Goal: Transaction & Acquisition: Purchase product/service

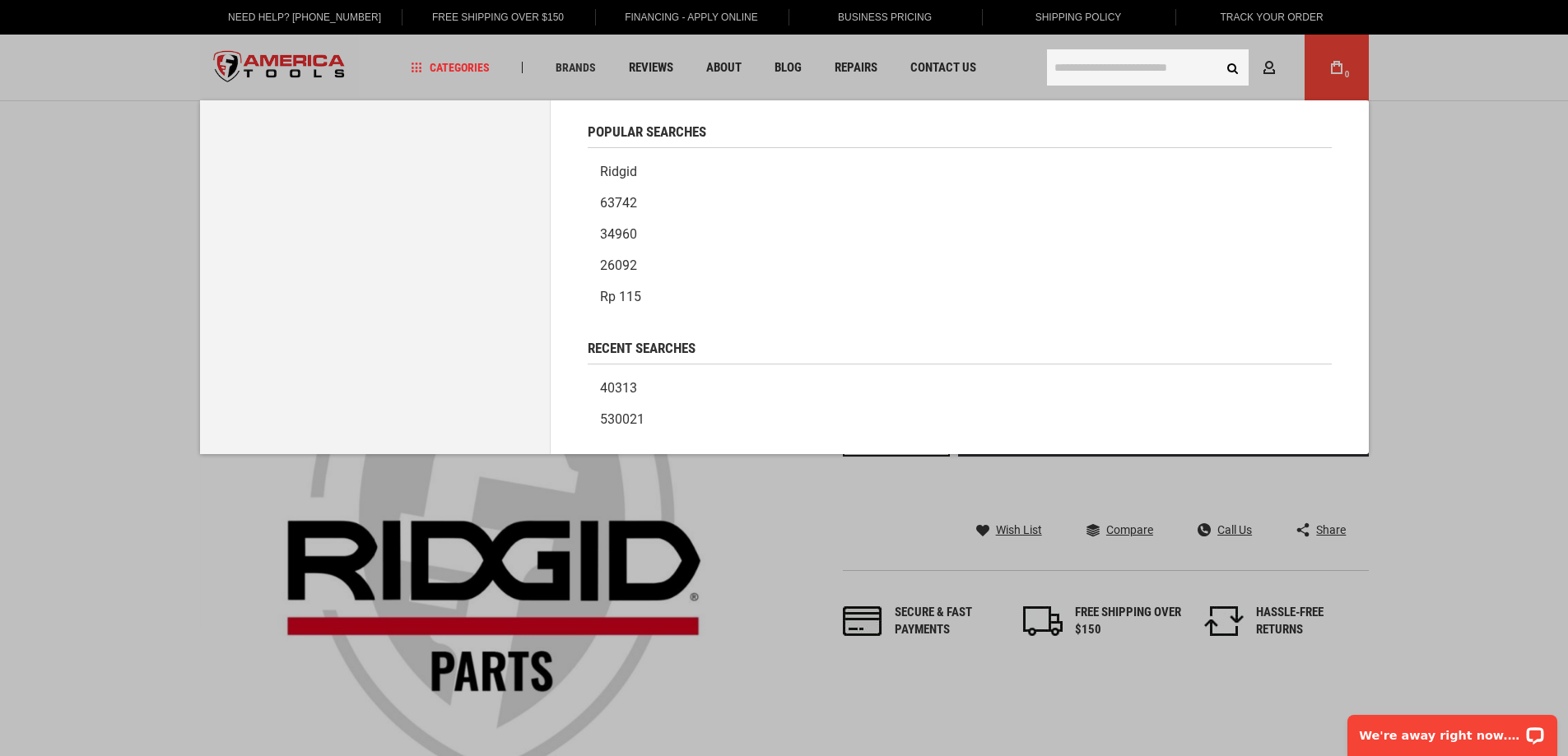
click at [1122, 69] on input "text" at bounding box center [1148, 67] width 201 height 36
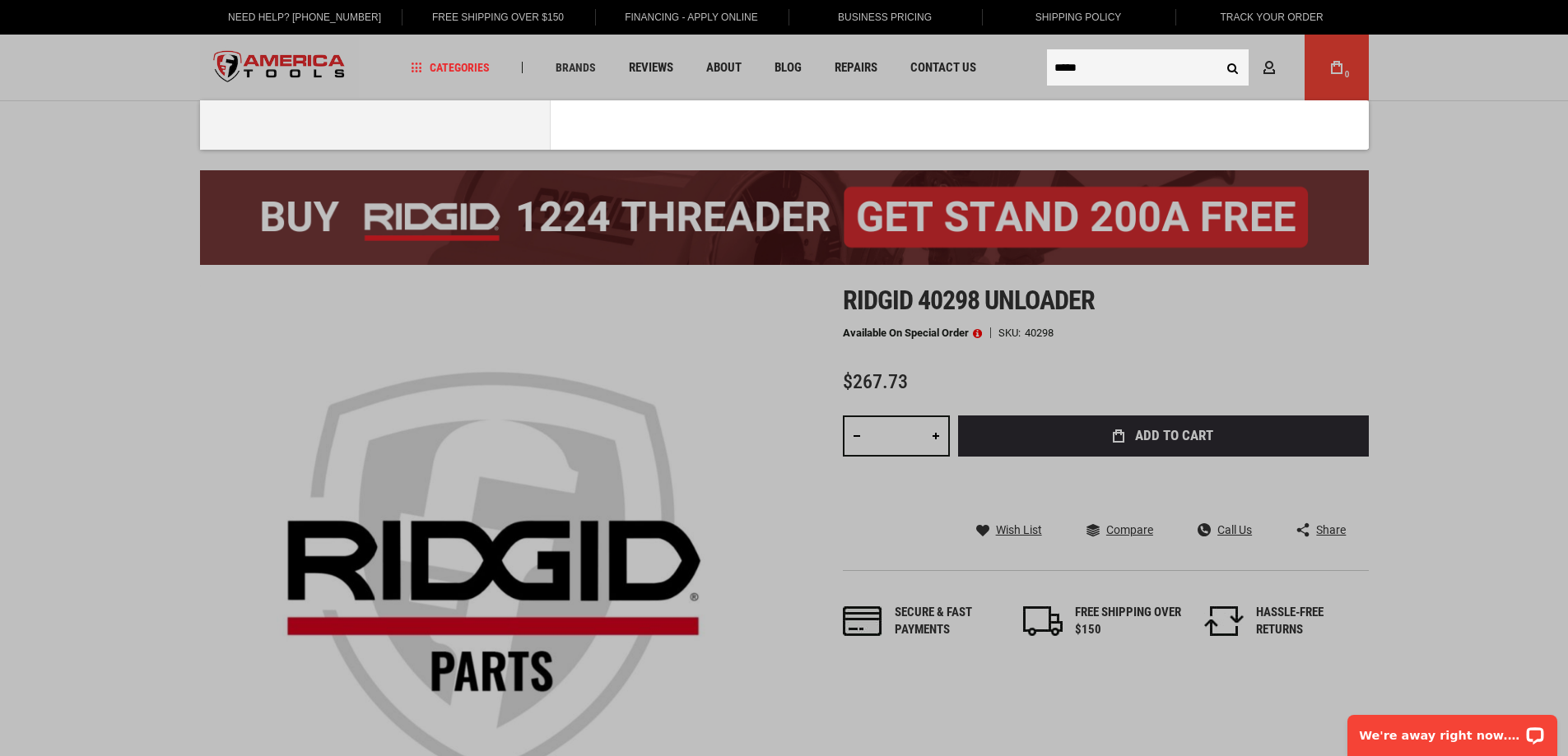
type input "*****"
click at [1218, 52] on button "Search" at bounding box center [1233, 67] width 31 height 31
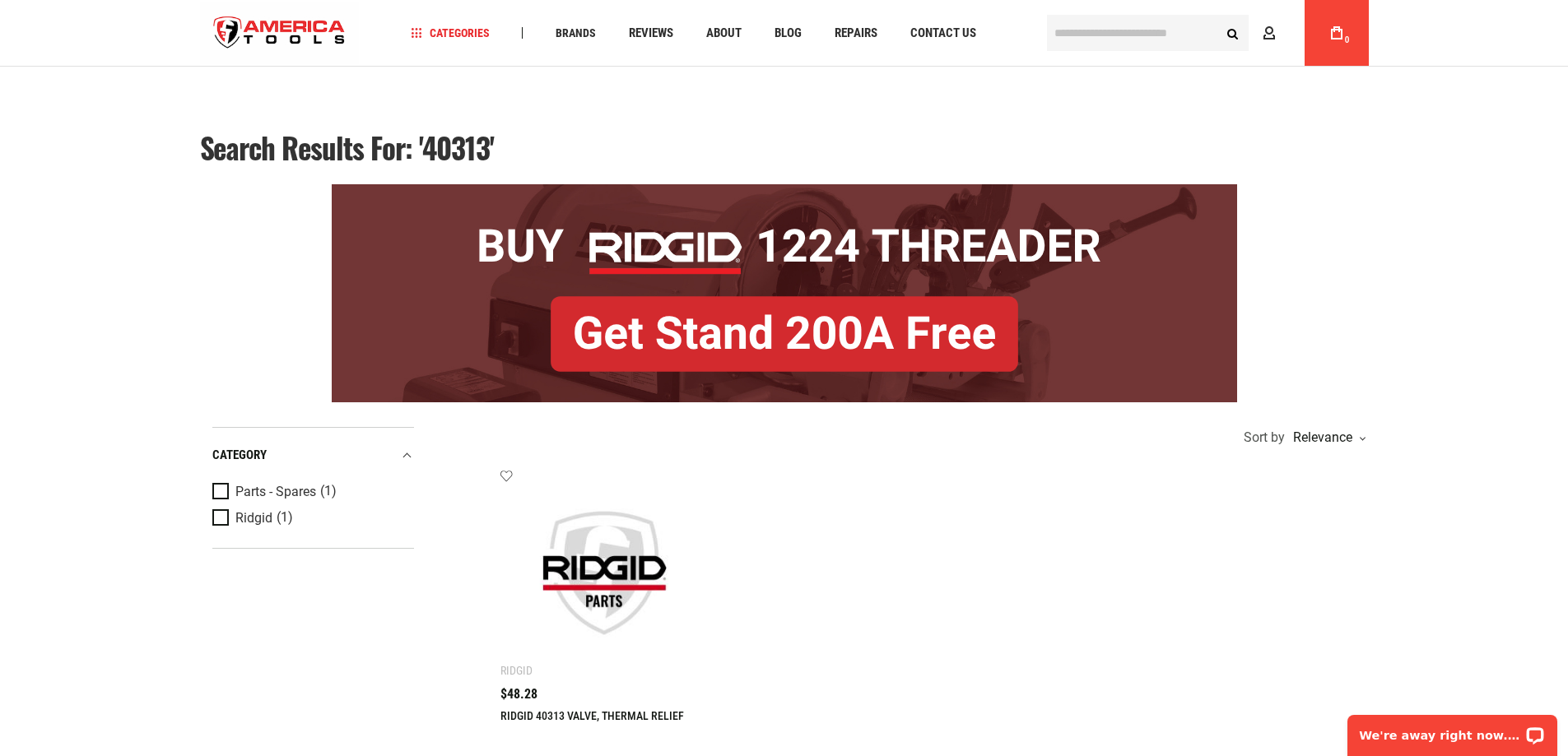
scroll to position [138, 0]
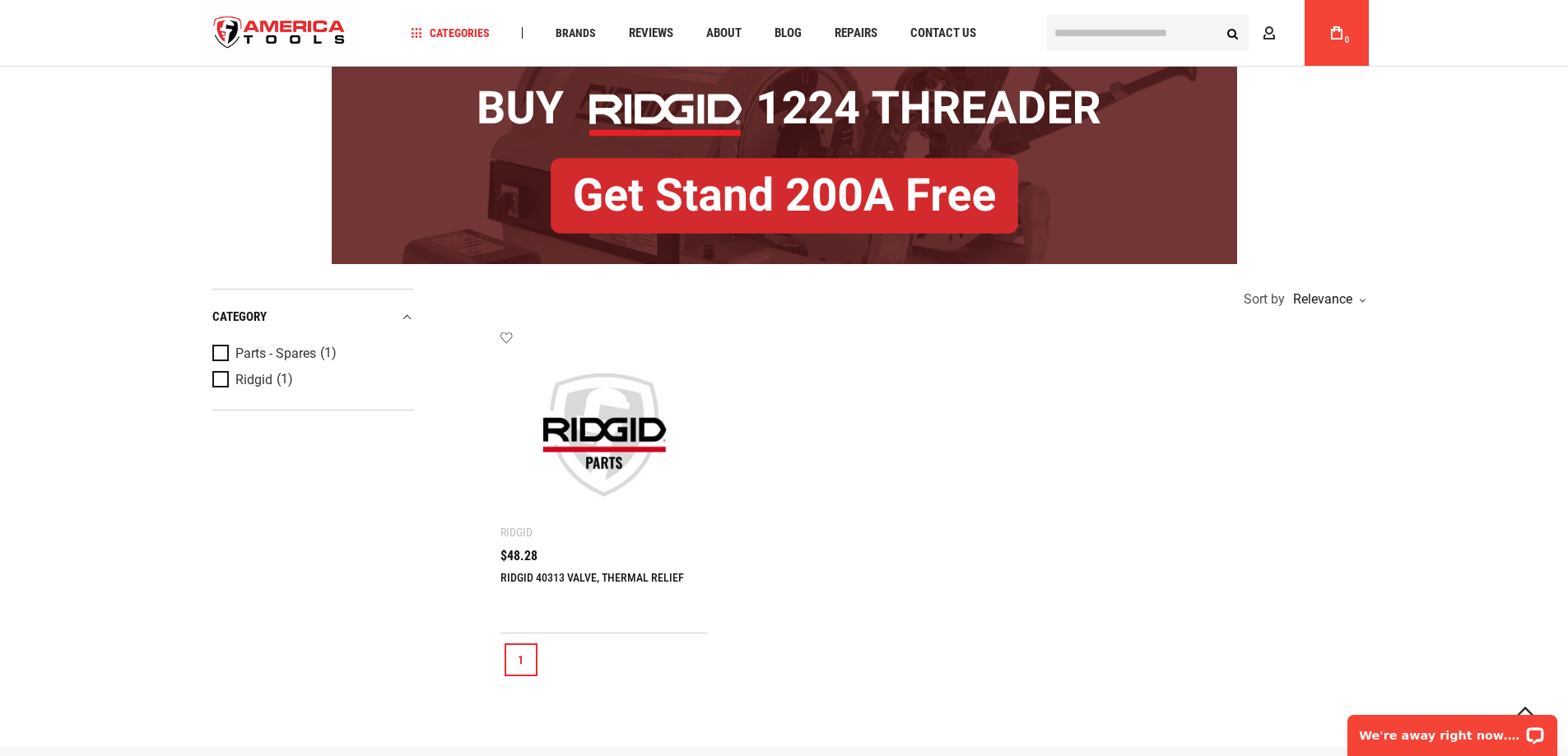
click at [605, 576] on link "RIDGID 40313 VALVE, THERMAL RELIEF" at bounding box center [592, 577] width 183 height 13
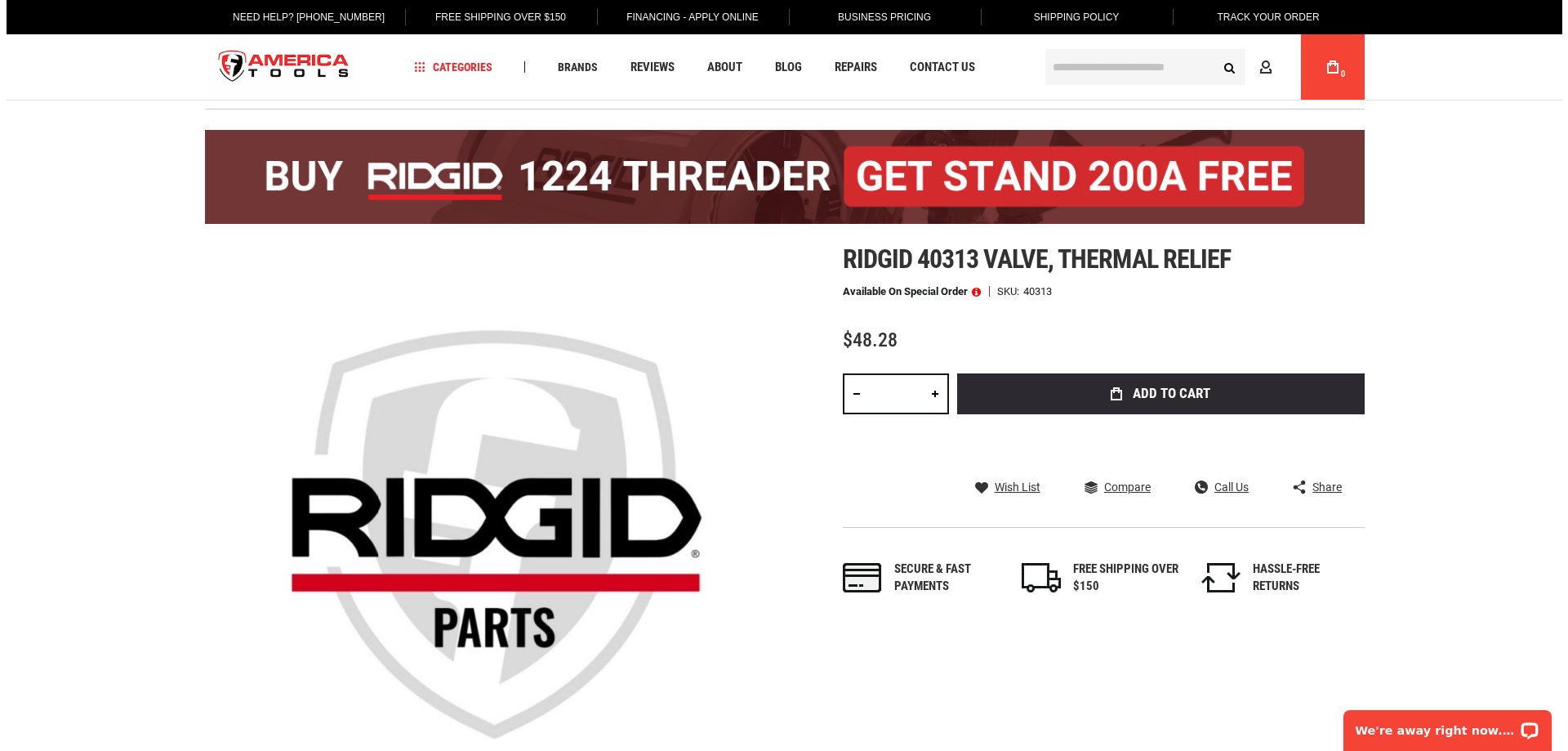
scroll to position [57, 0]
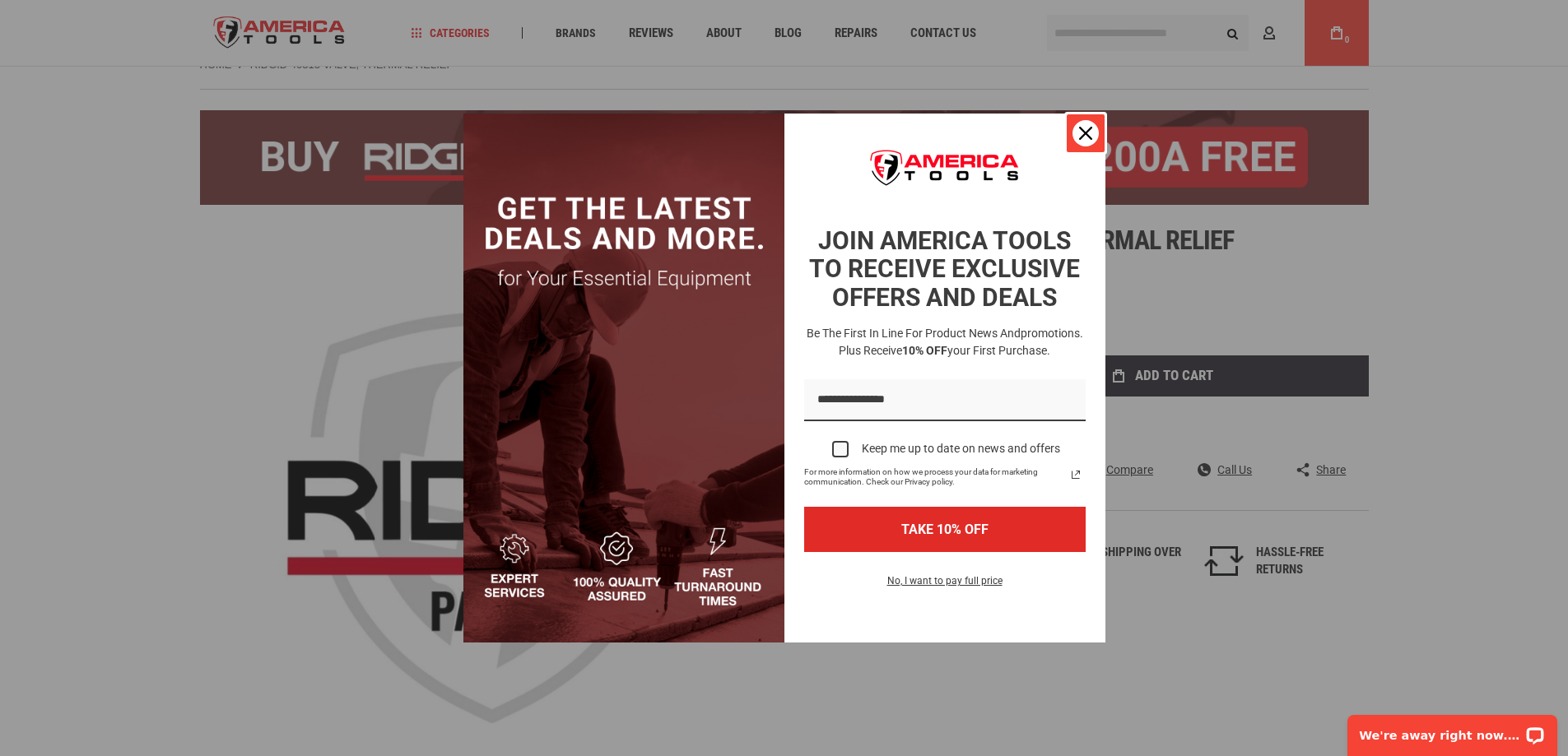
click at [1090, 133] on icon "close icon" at bounding box center [1085, 132] width 13 height 13
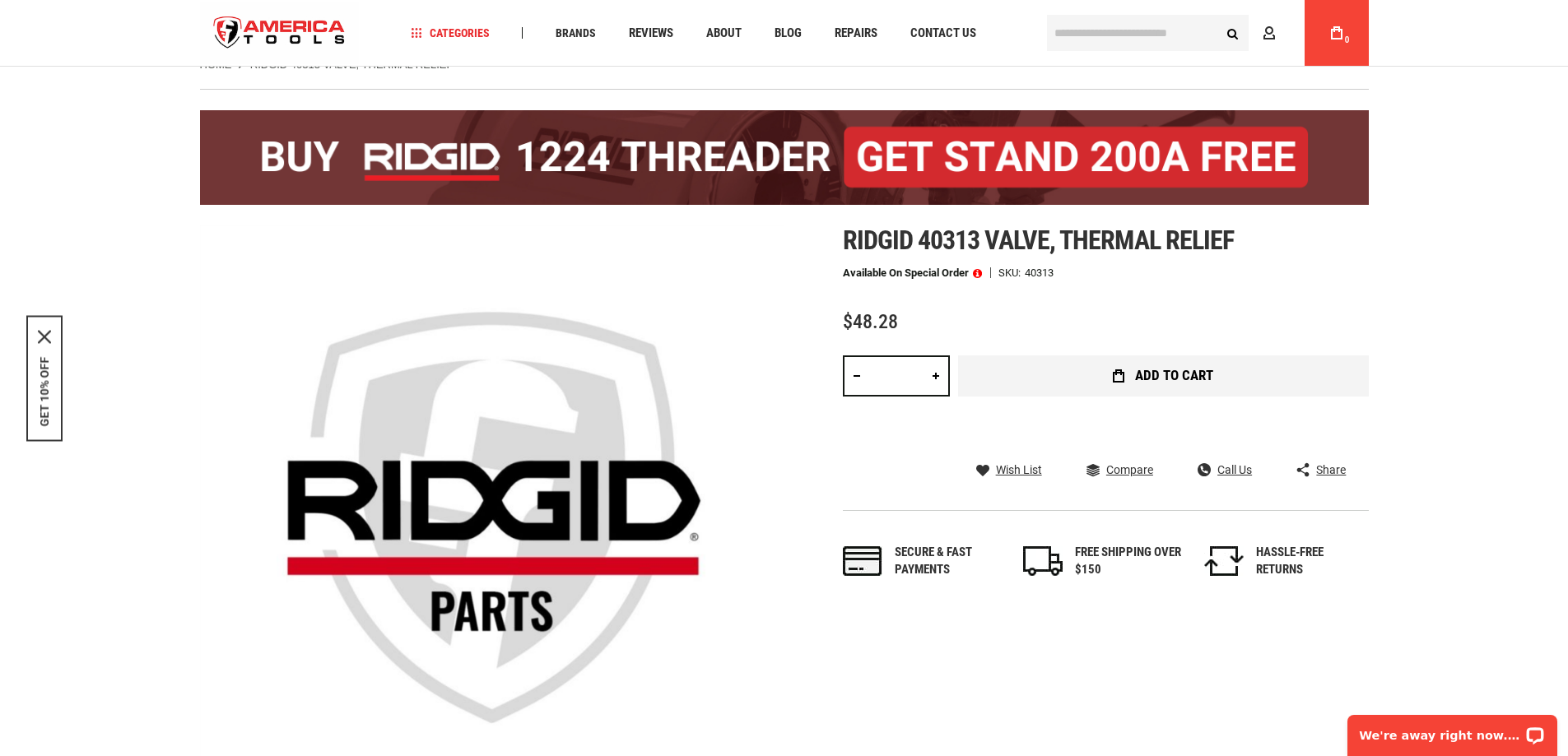
click at [1188, 372] on span "Add to Cart" at bounding box center [1174, 375] width 78 height 14
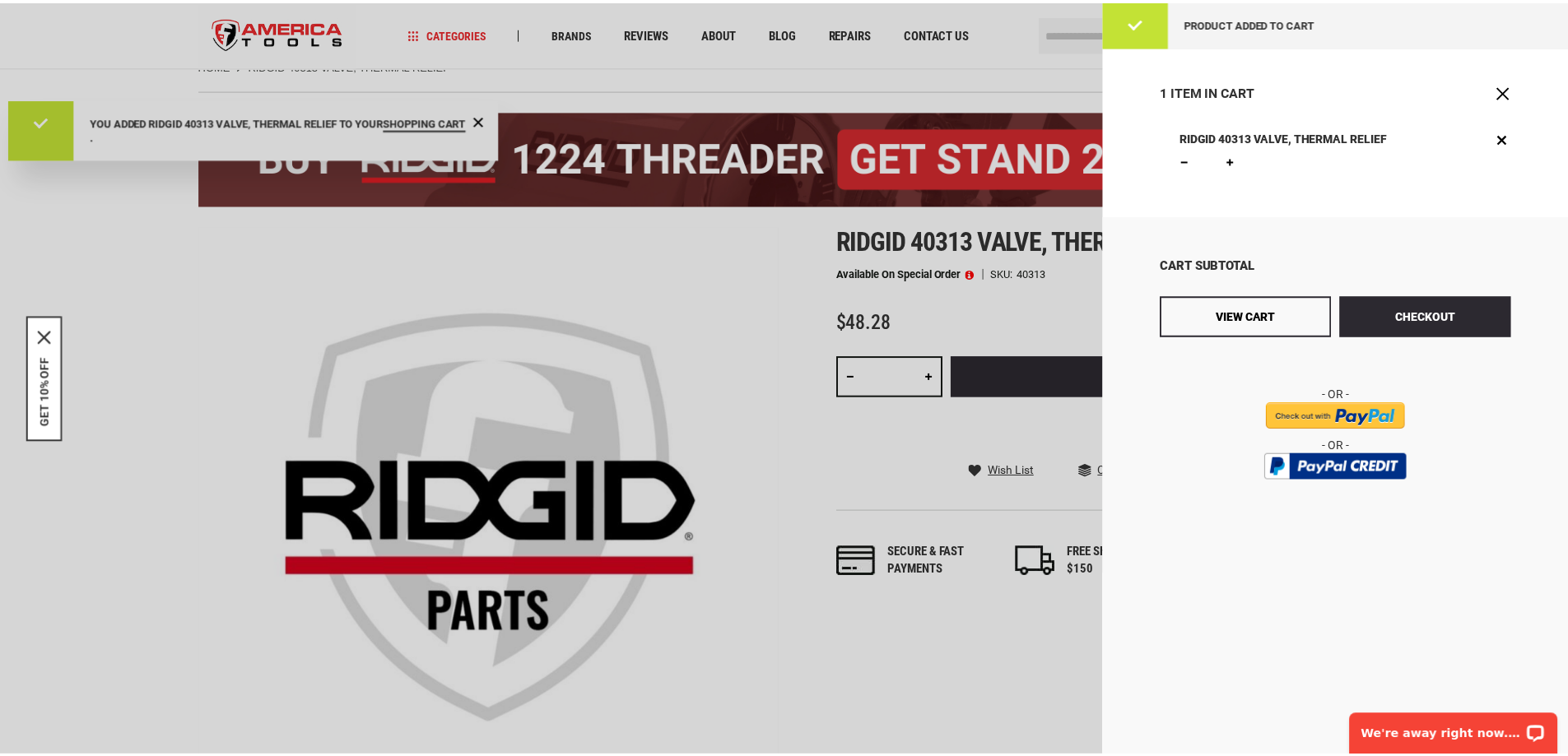
scroll to position [0, 0]
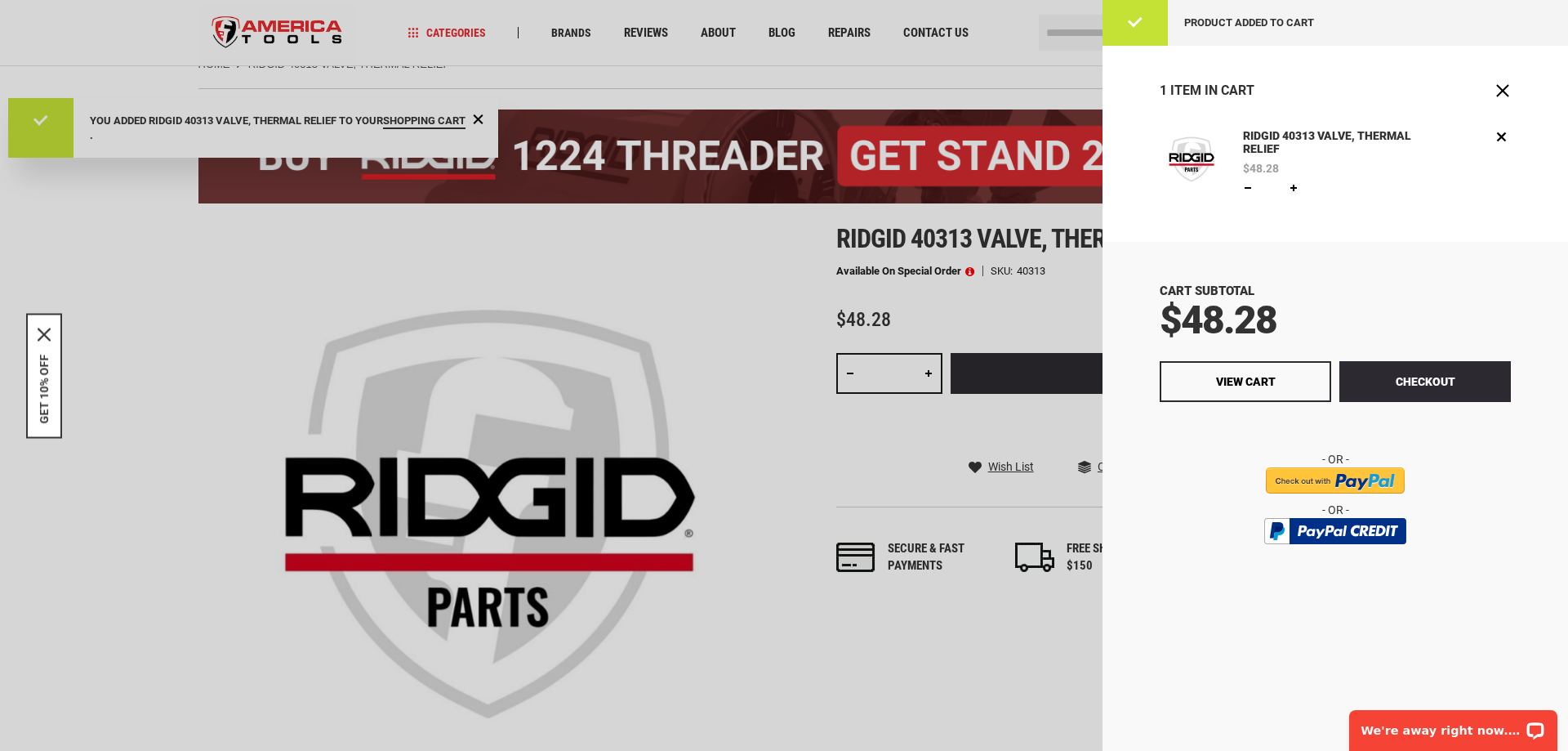
click at [711, 283] on div at bounding box center [784, 375] width 1568 height 751
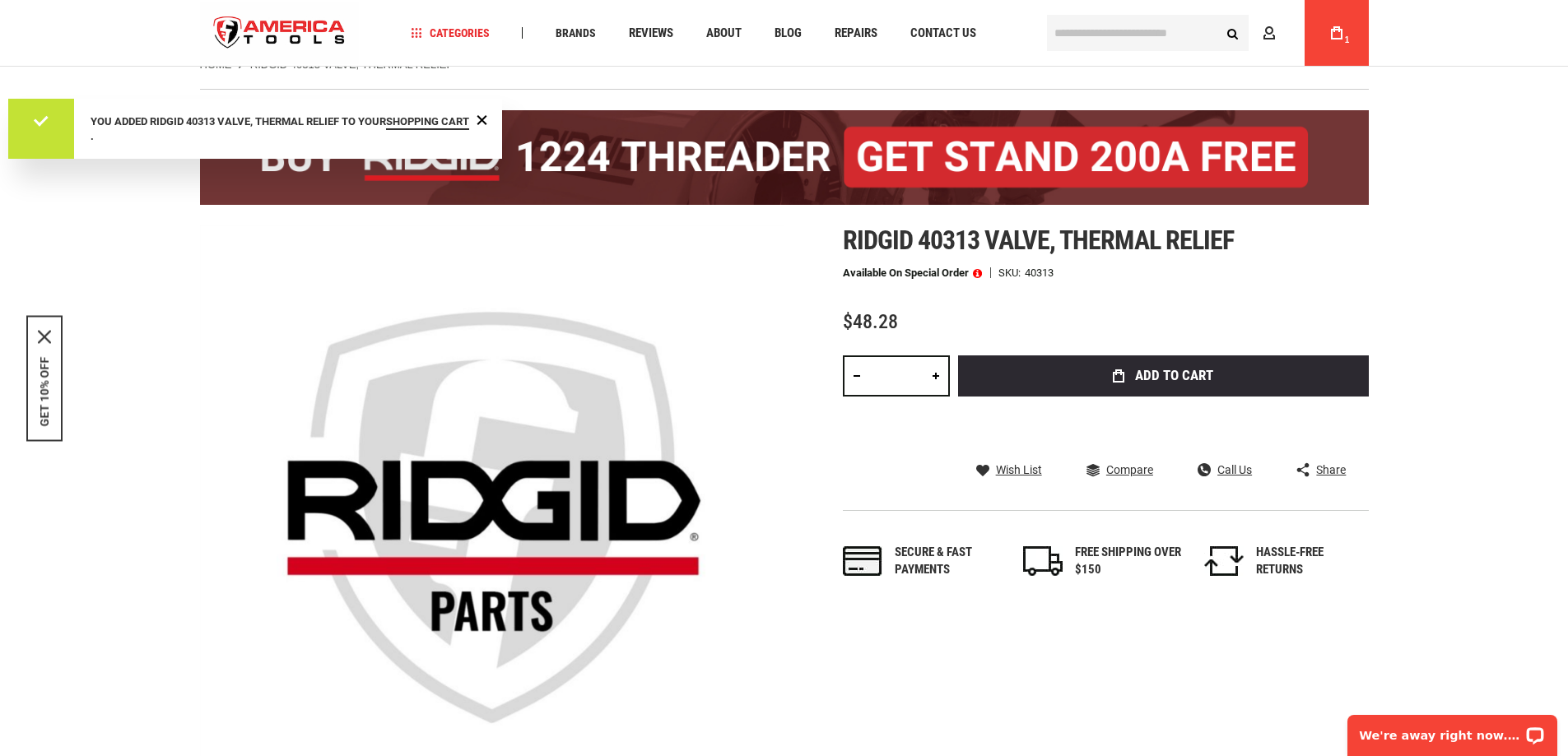
click at [1076, 28] on input "text" at bounding box center [1148, 33] width 201 height 36
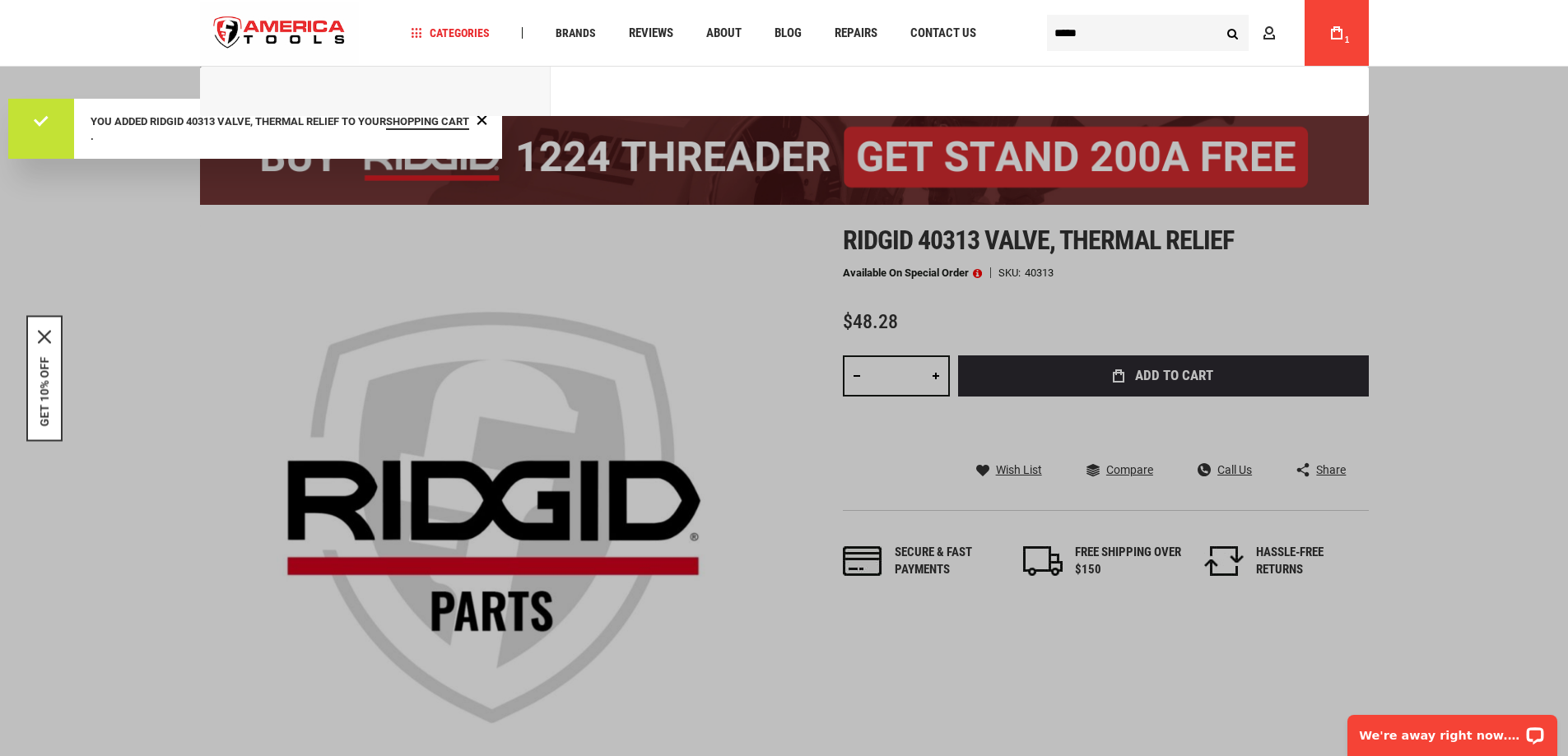
type input "*****"
click at [1218, 17] on button "Search" at bounding box center [1233, 33] width 31 height 31
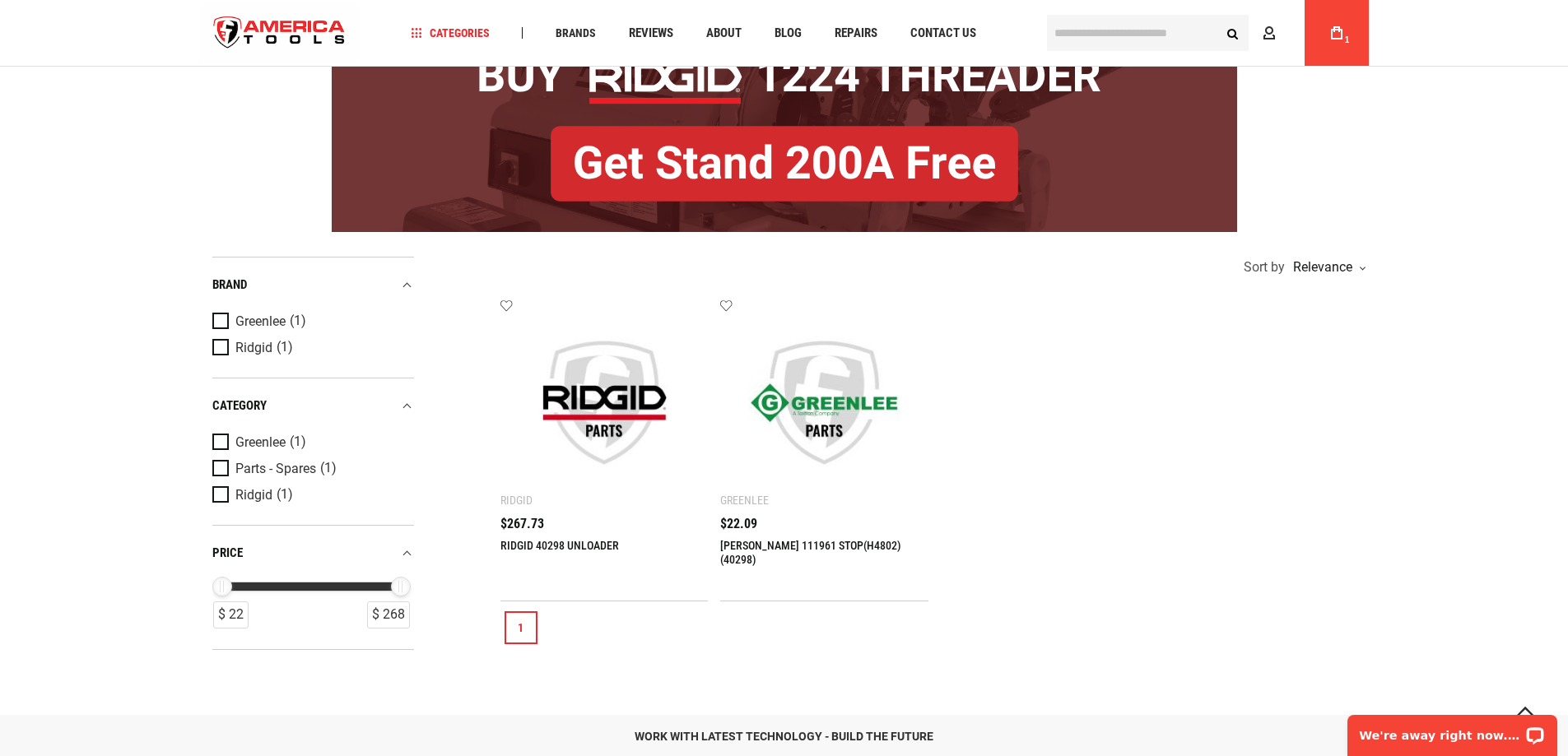
scroll to position [172, 0]
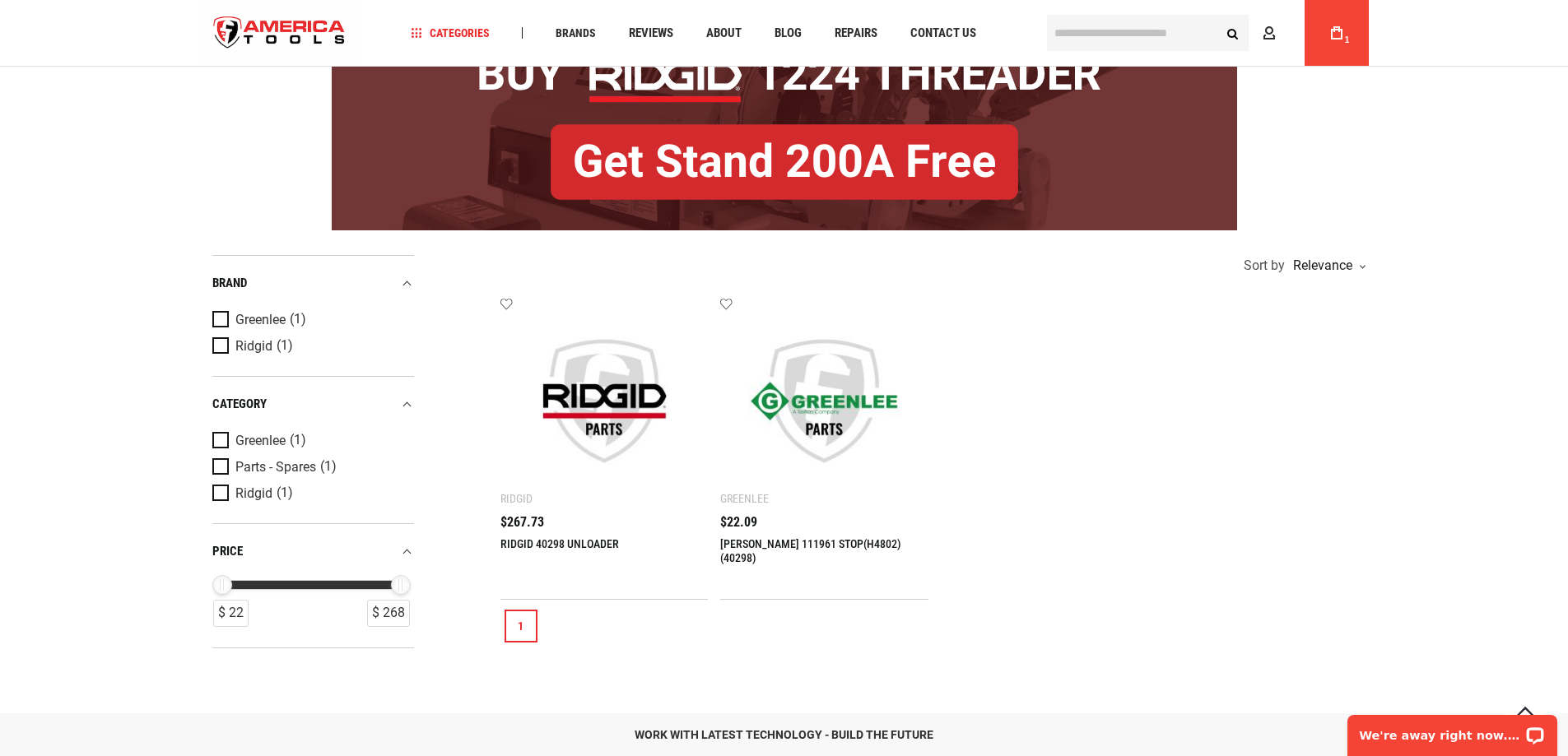
click at [553, 542] on link "RIDGID 40298 UNLOADER" at bounding box center [560, 544] width 119 height 13
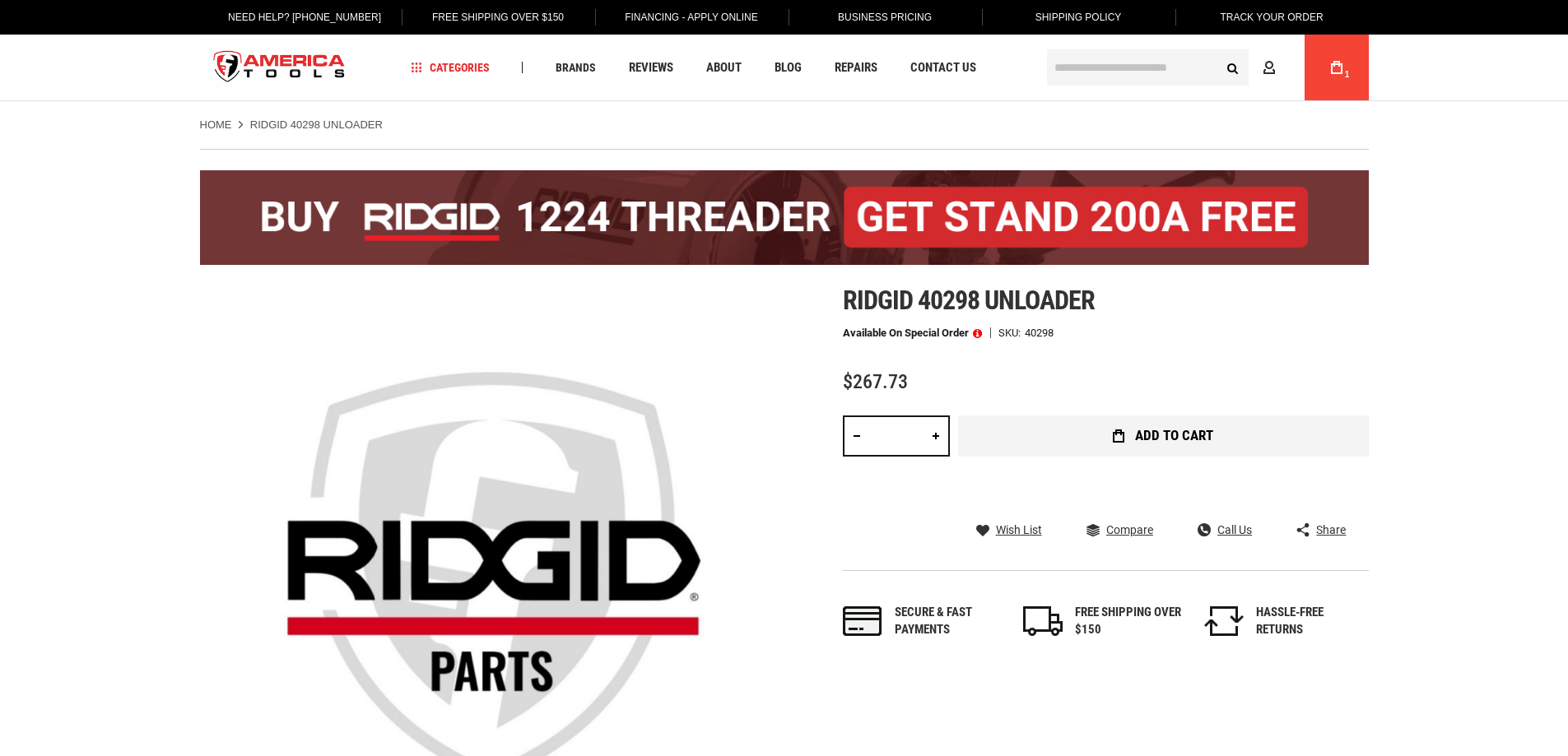
click at [1174, 430] on span "Add to Cart" at bounding box center [1174, 435] width 78 height 14
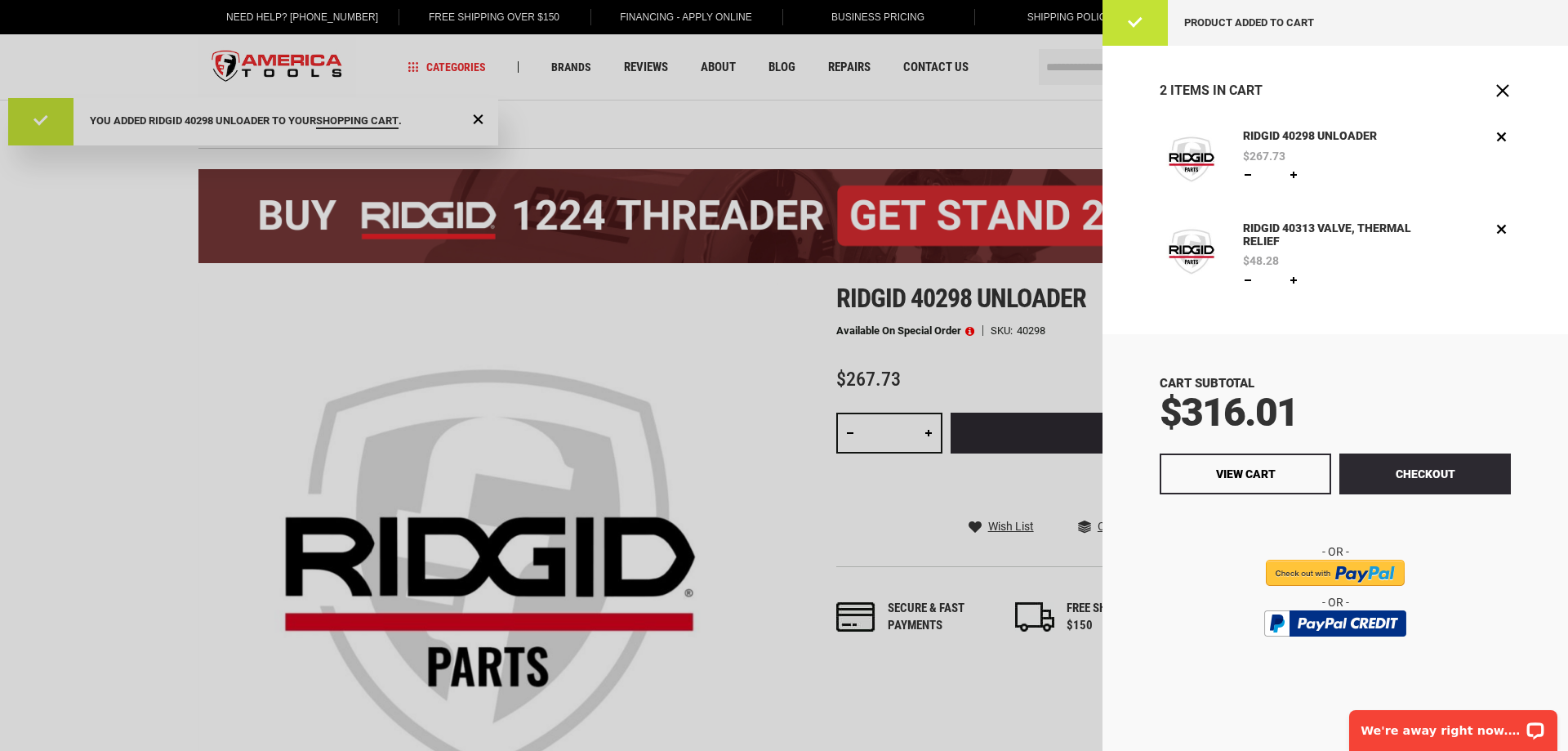
click at [696, 297] on div at bounding box center [784, 375] width 1568 height 751
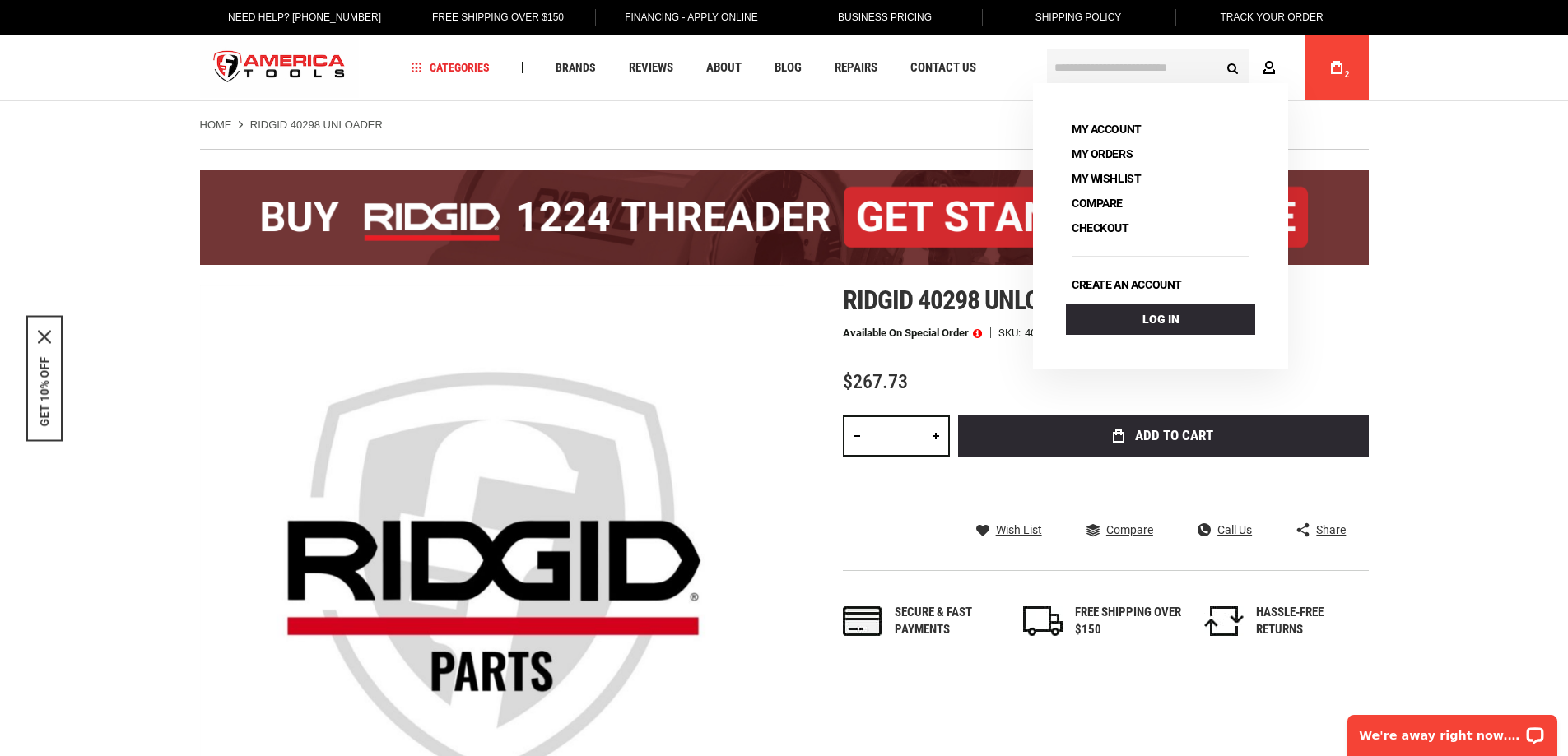
click at [1266, 70] on icon at bounding box center [1269, 69] width 13 height 15
click at [1170, 320] on link "Log In" at bounding box center [1161, 319] width 189 height 31
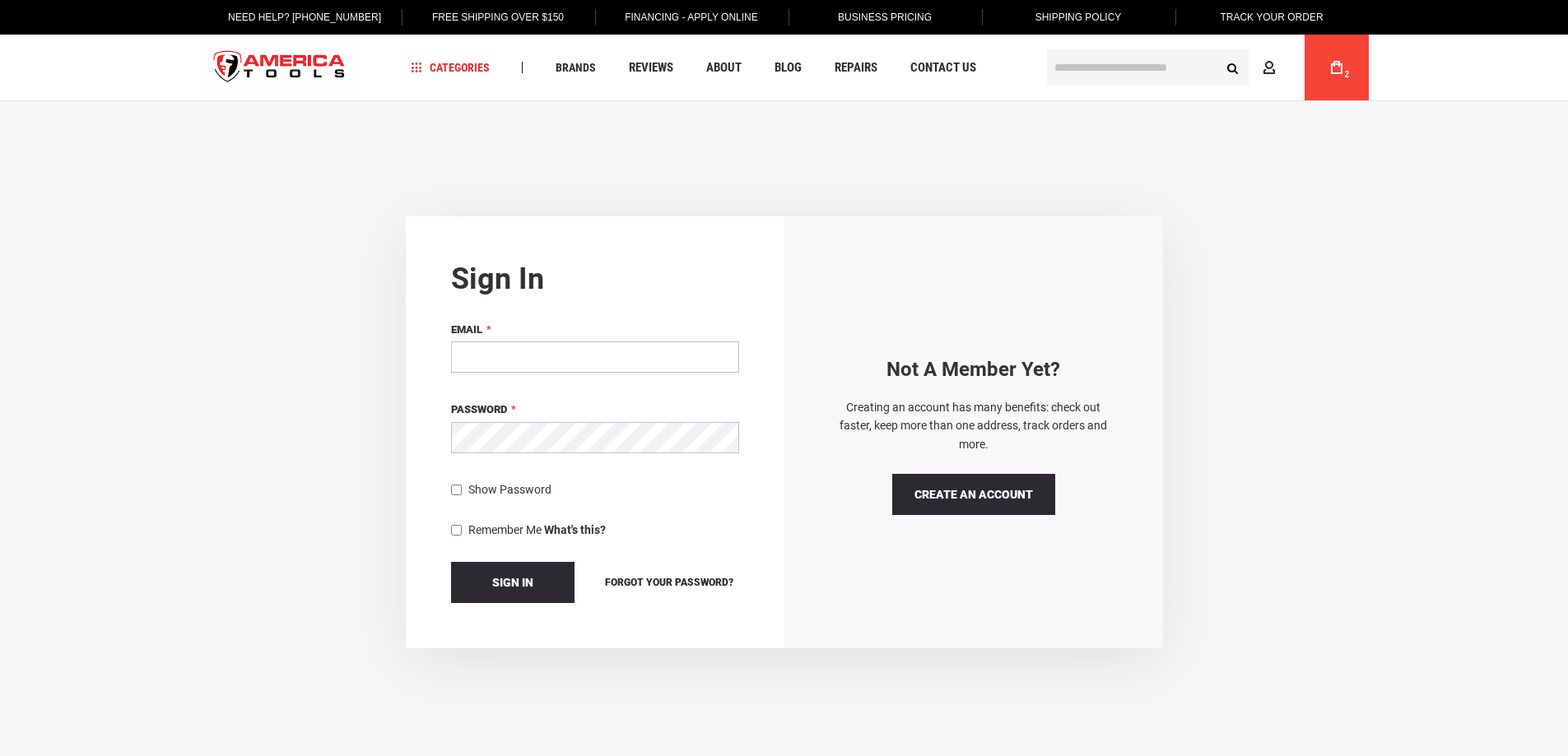
click at [657, 360] on input "Email" at bounding box center [595, 357] width 288 height 31
type input "**********"
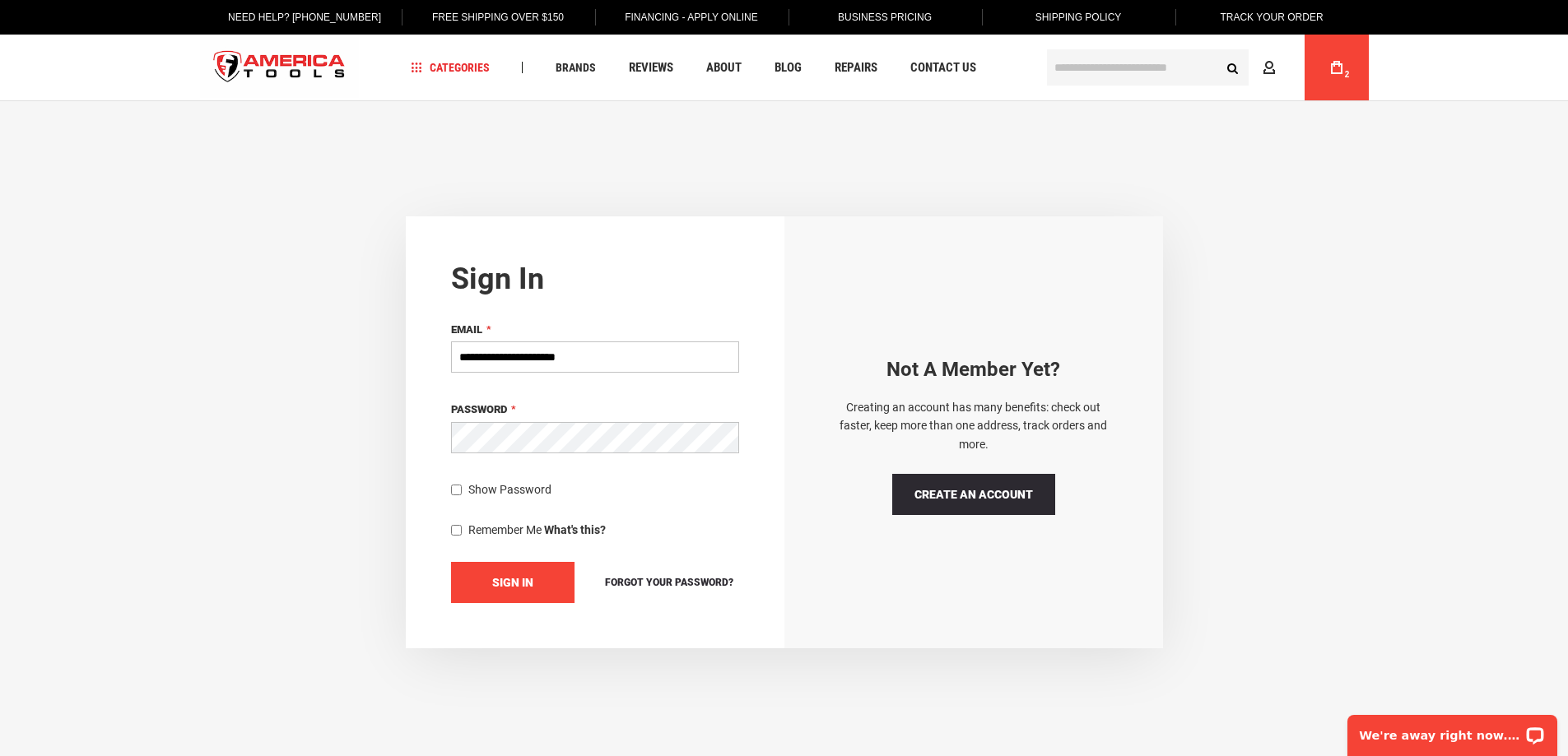
click at [515, 572] on button "Sign In" at bounding box center [512, 582] width 123 height 41
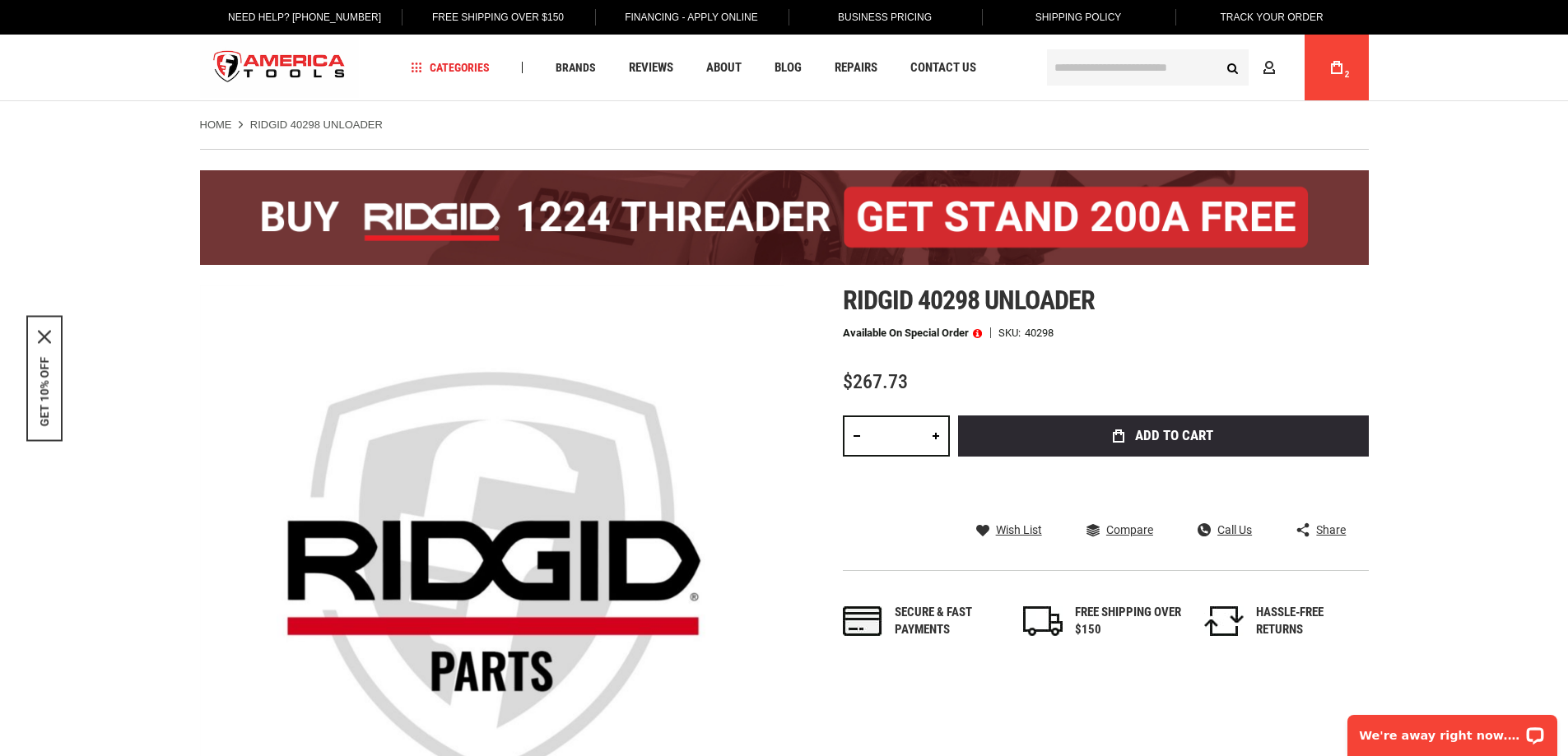
click at [1333, 68] on icon at bounding box center [1337, 67] width 11 height 13
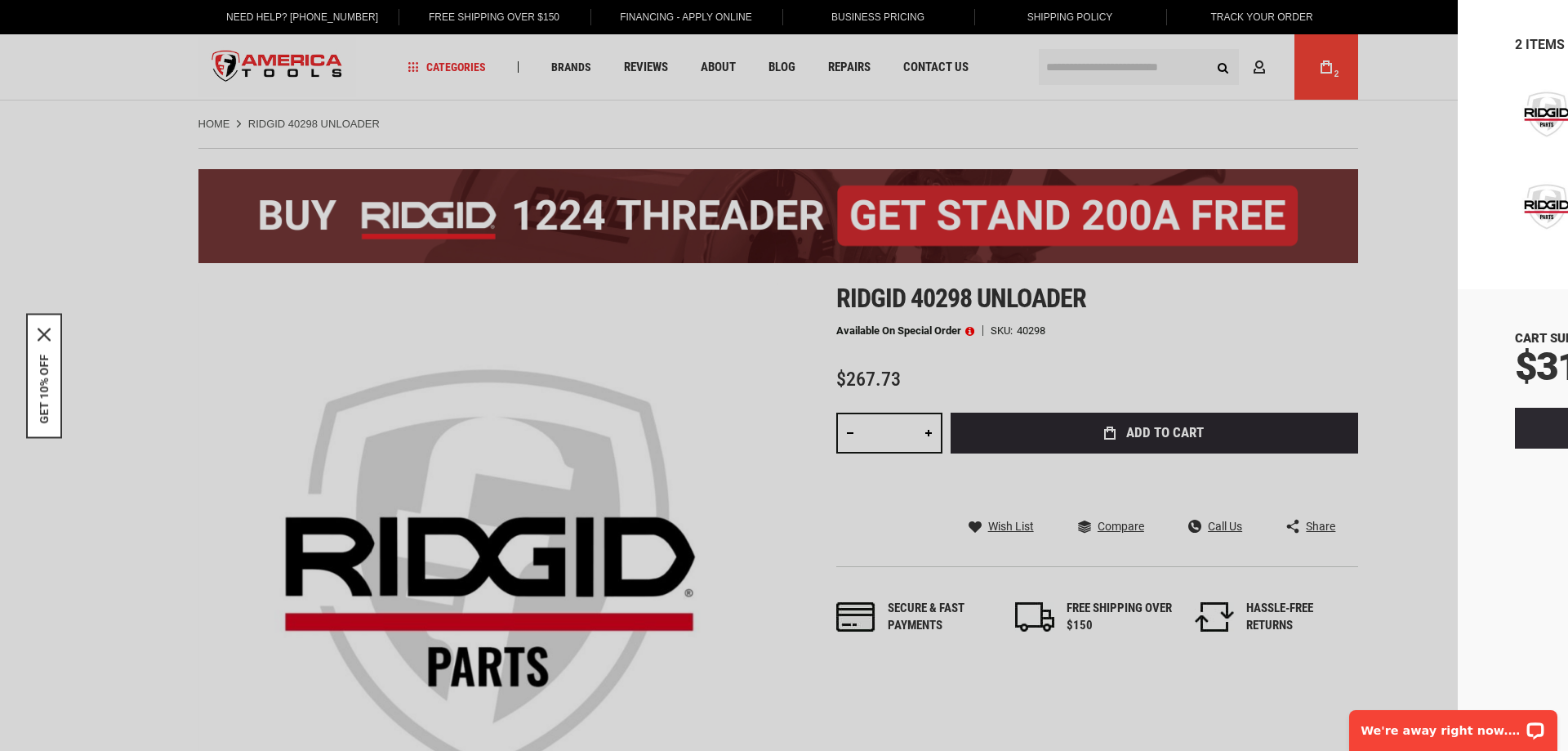
click at [1269, 432] on span "View Cart" at bounding box center [1246, 428] width 60 height 13
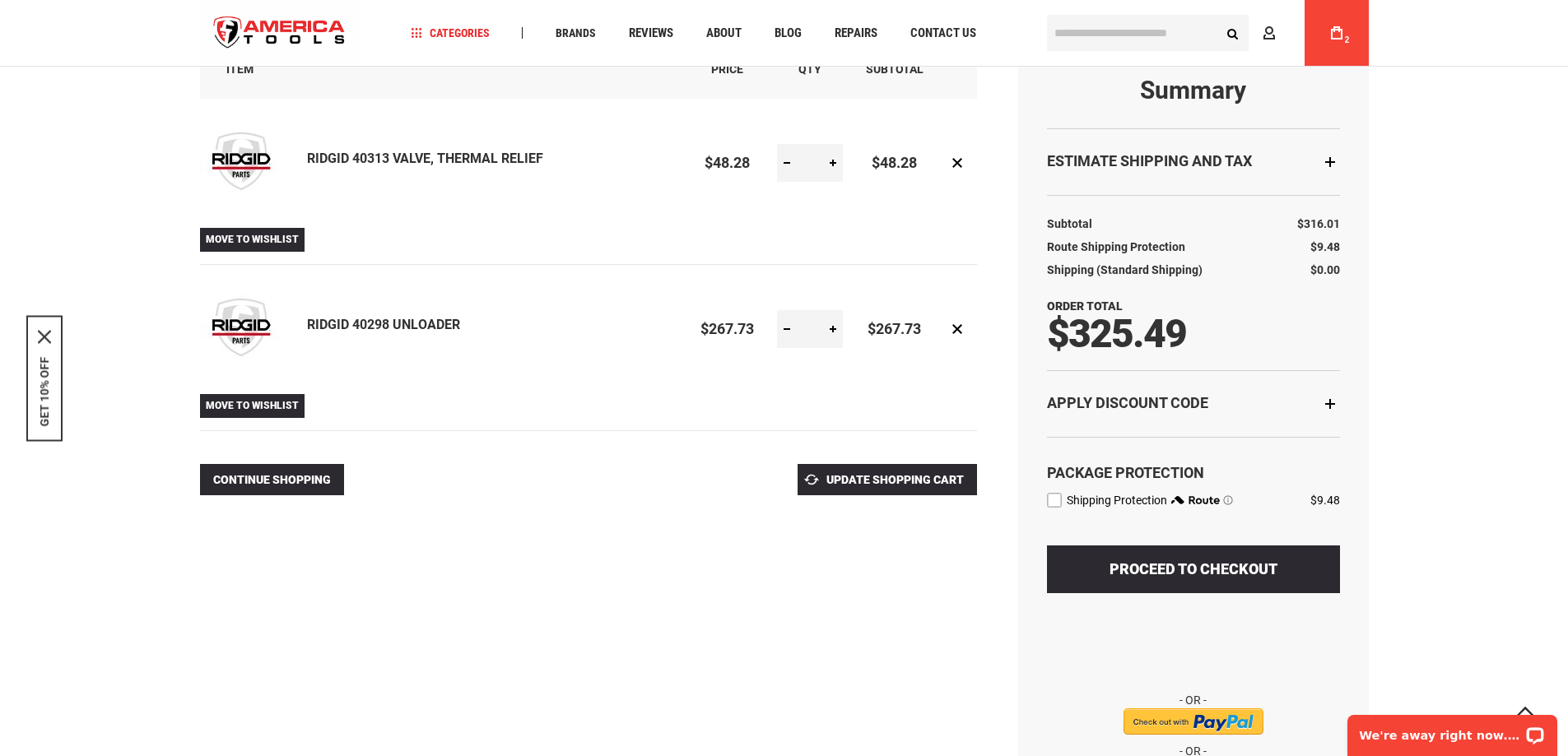
scroll to position [194, 0]
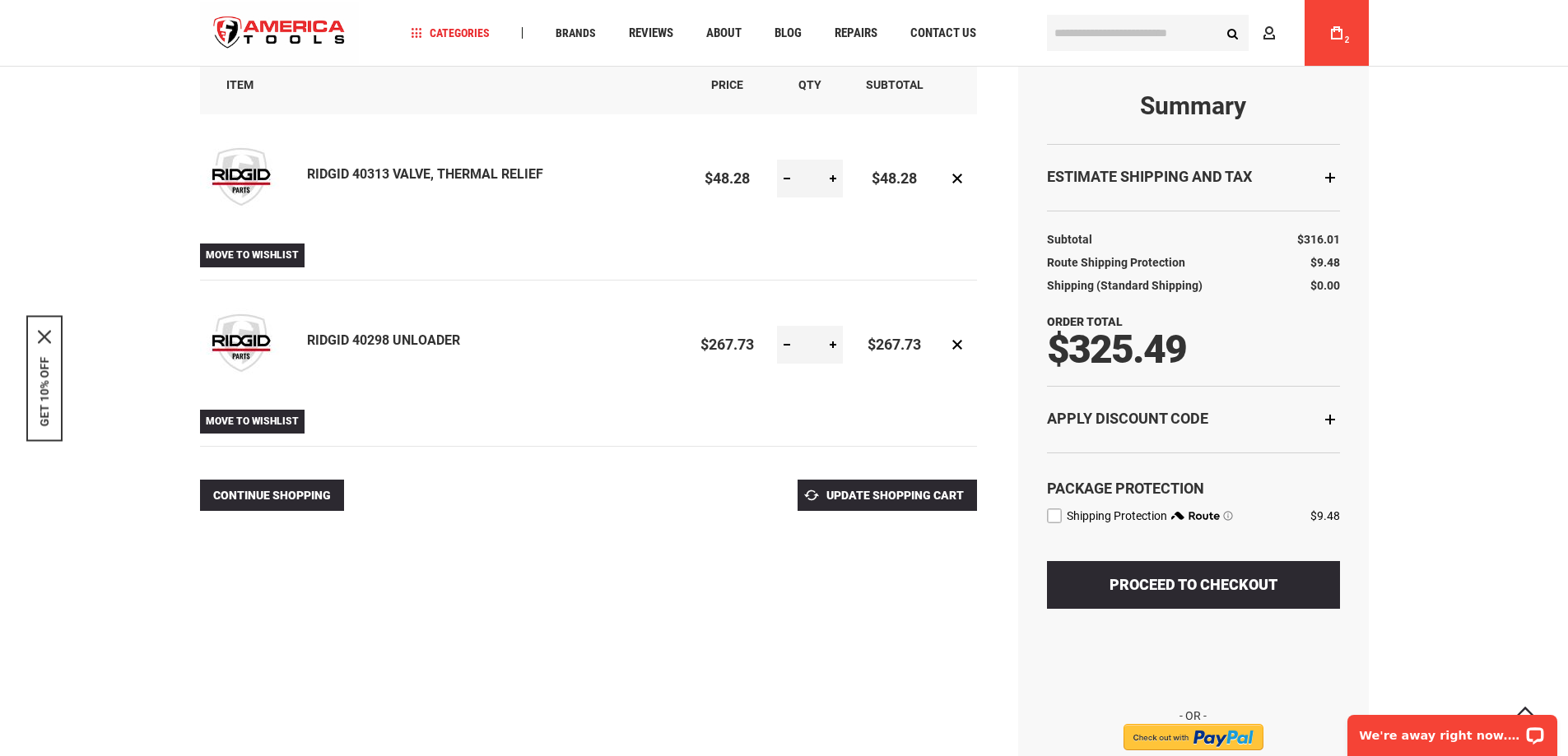
click at [1055, 518] on label "route shipping protection selector element" at bounding box center [1054, 515] width 15 height 15
click at [0, 0] on div "Please wait..." at bounding box center [0, 0] width 0 height 0
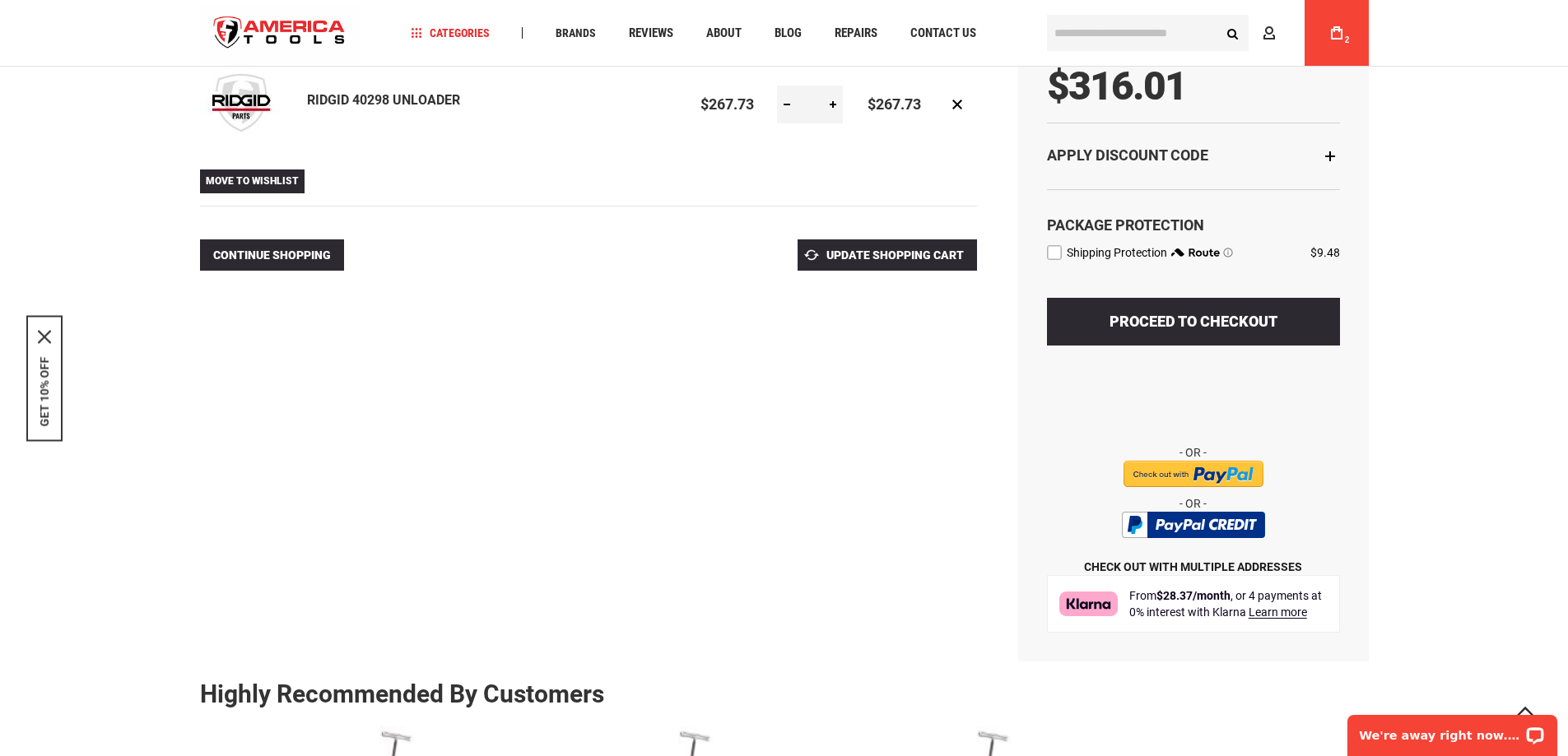
scroll to position [427, 0]
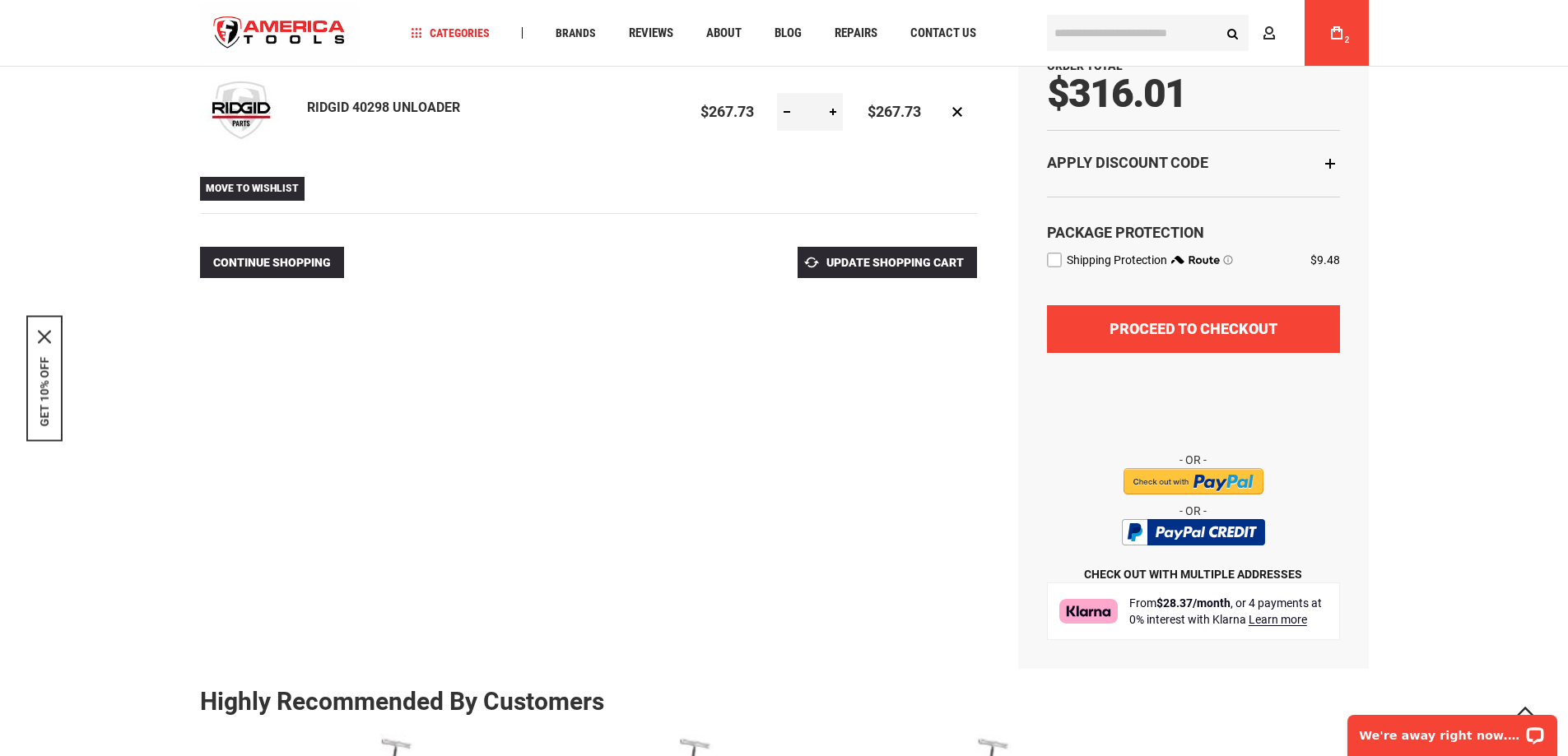
click at [1208, 330] on span "Proceed to Checkout" at bounding box center [1193, 329] width 168 height 17
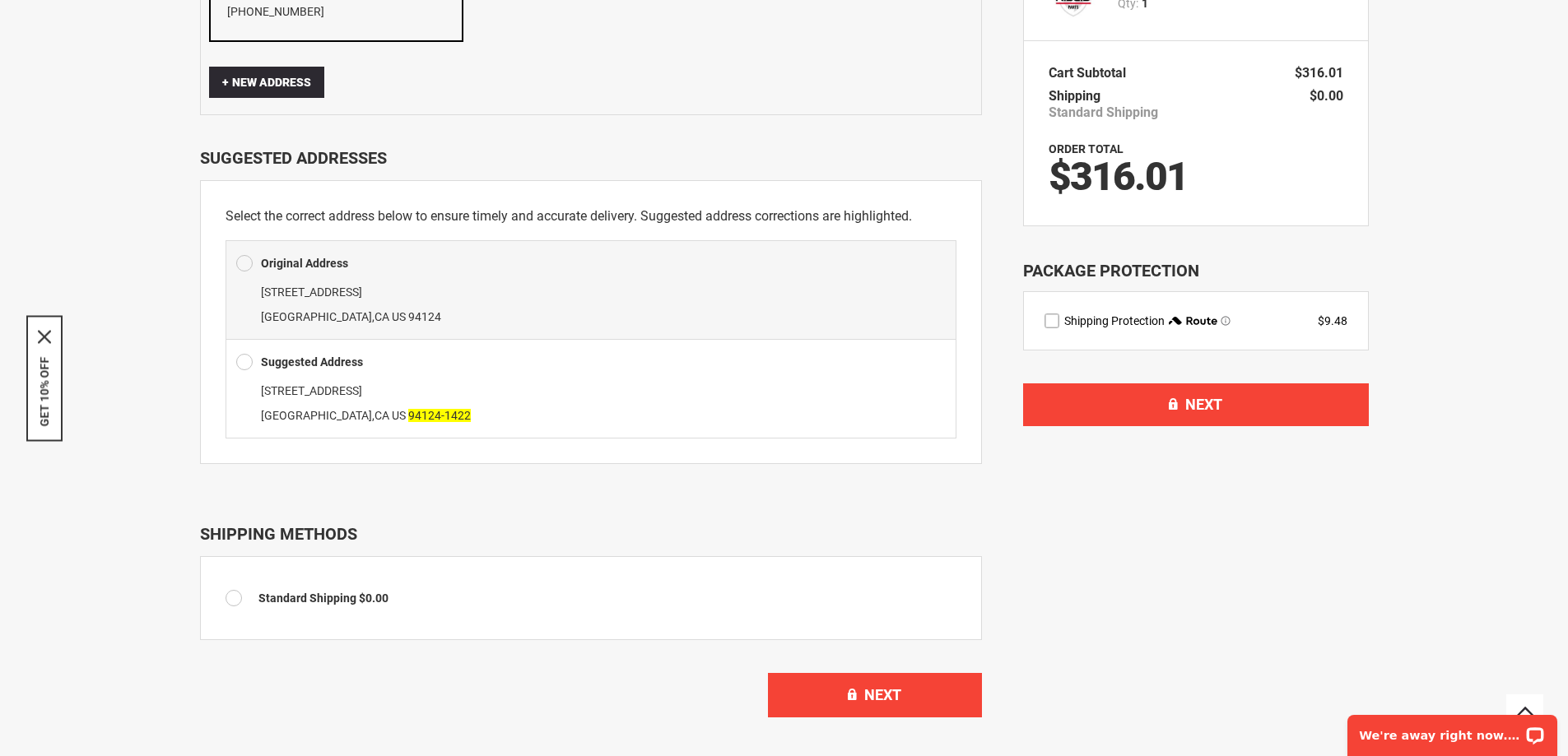
scroll to position [333, 0]
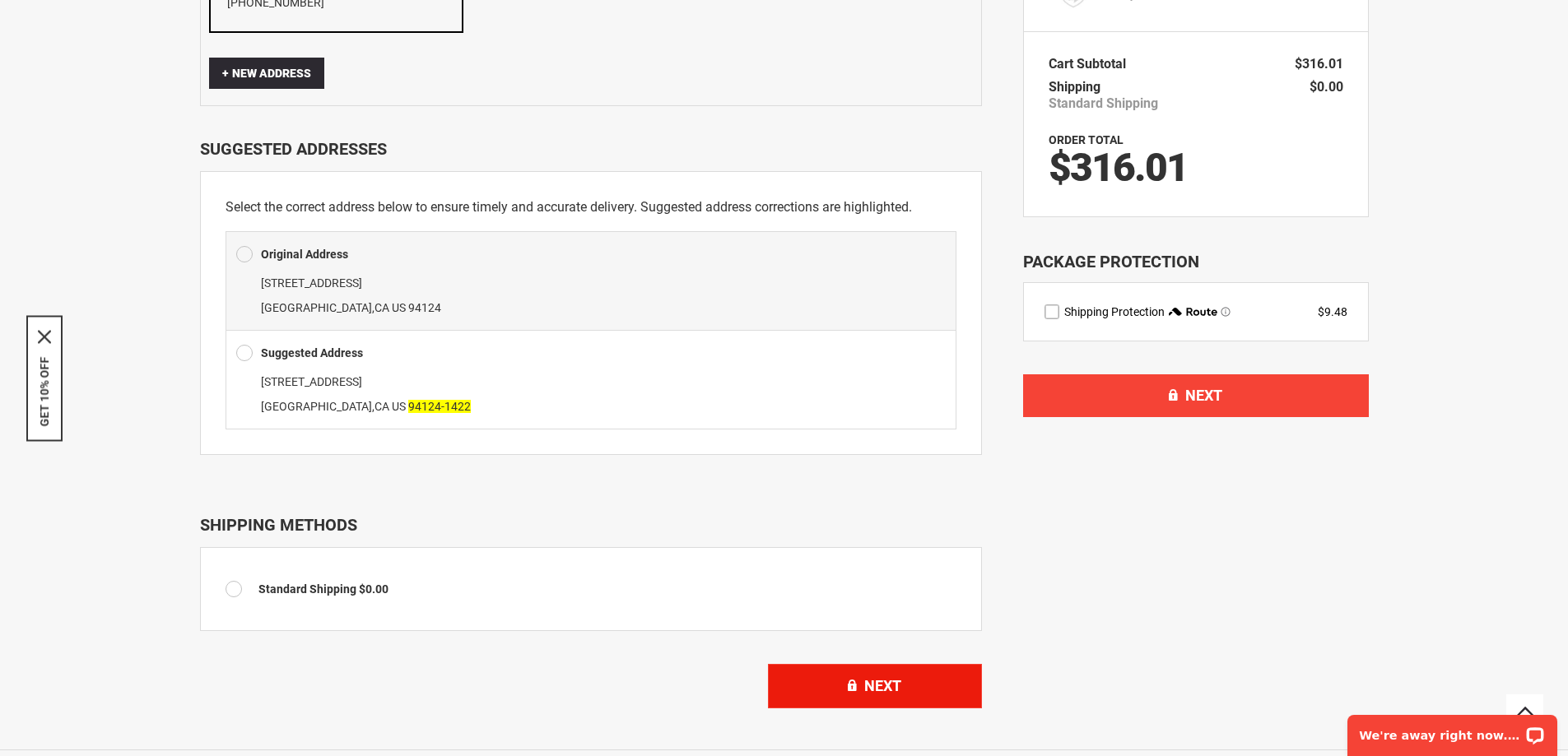
click at [878, 677] on span "Next" at bounding box center [882, 685] width 37 height 17
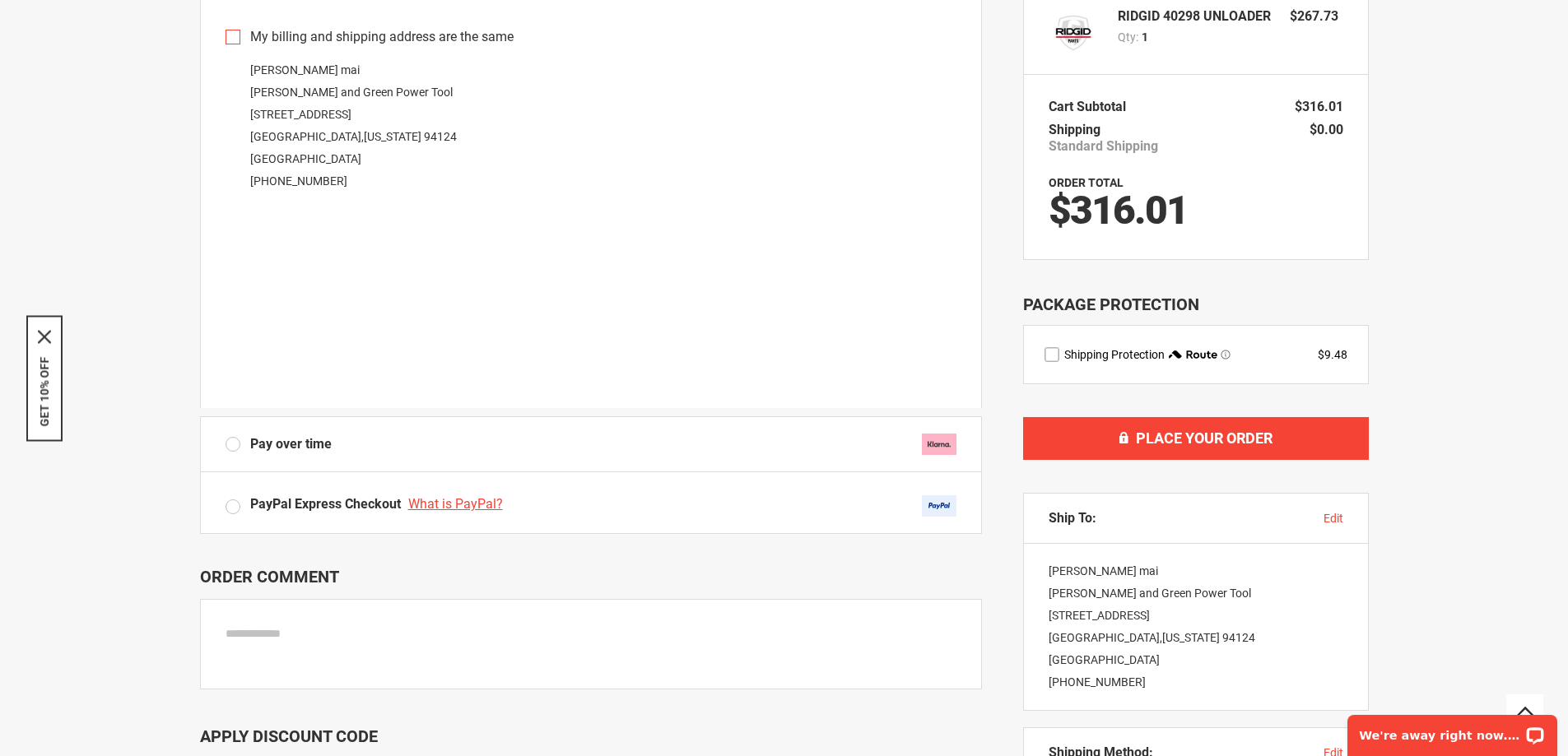
scroll to position [234, 0]
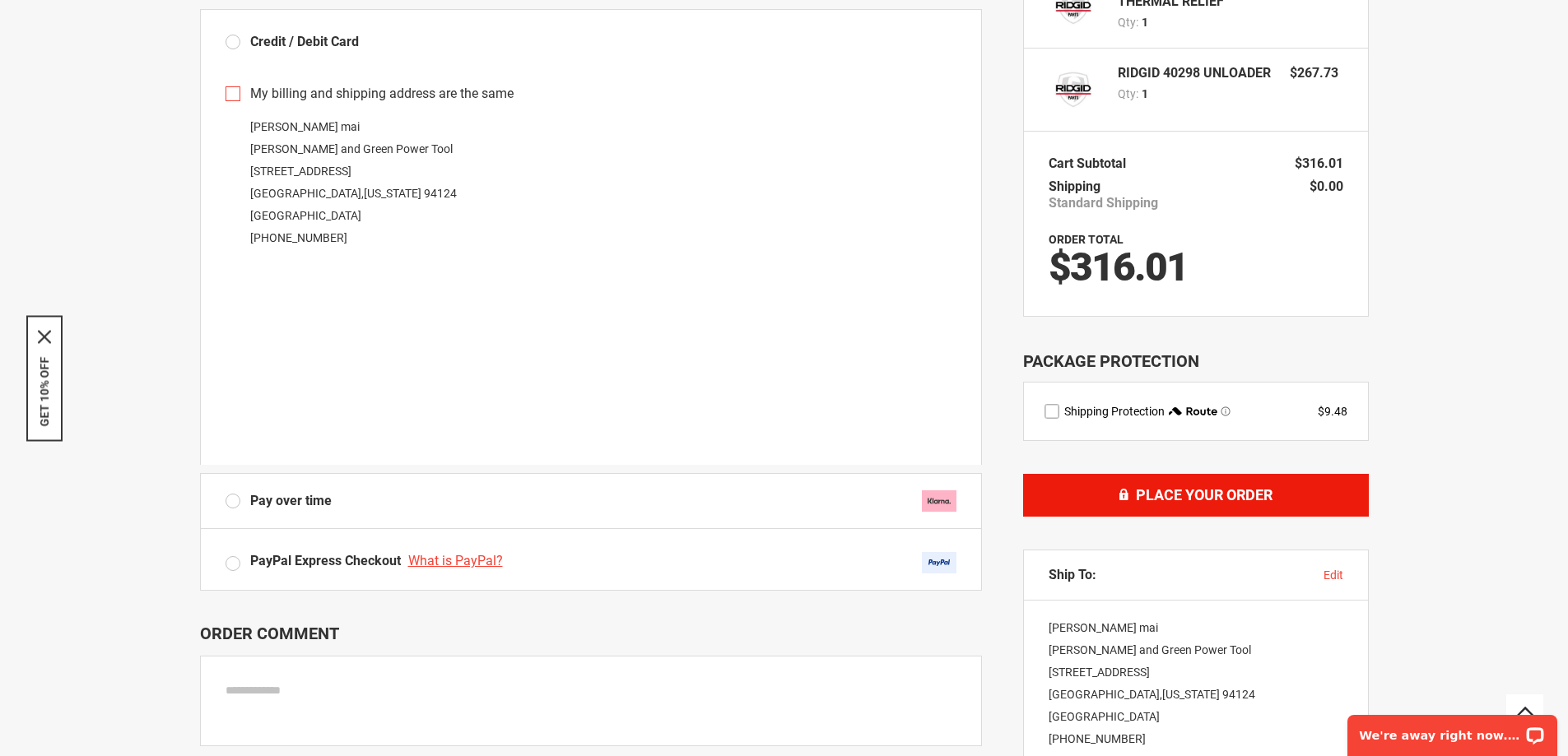
click at [1181, 495] on span "Place Your Order" at bounding box center [1204, 495] width 137 height 17
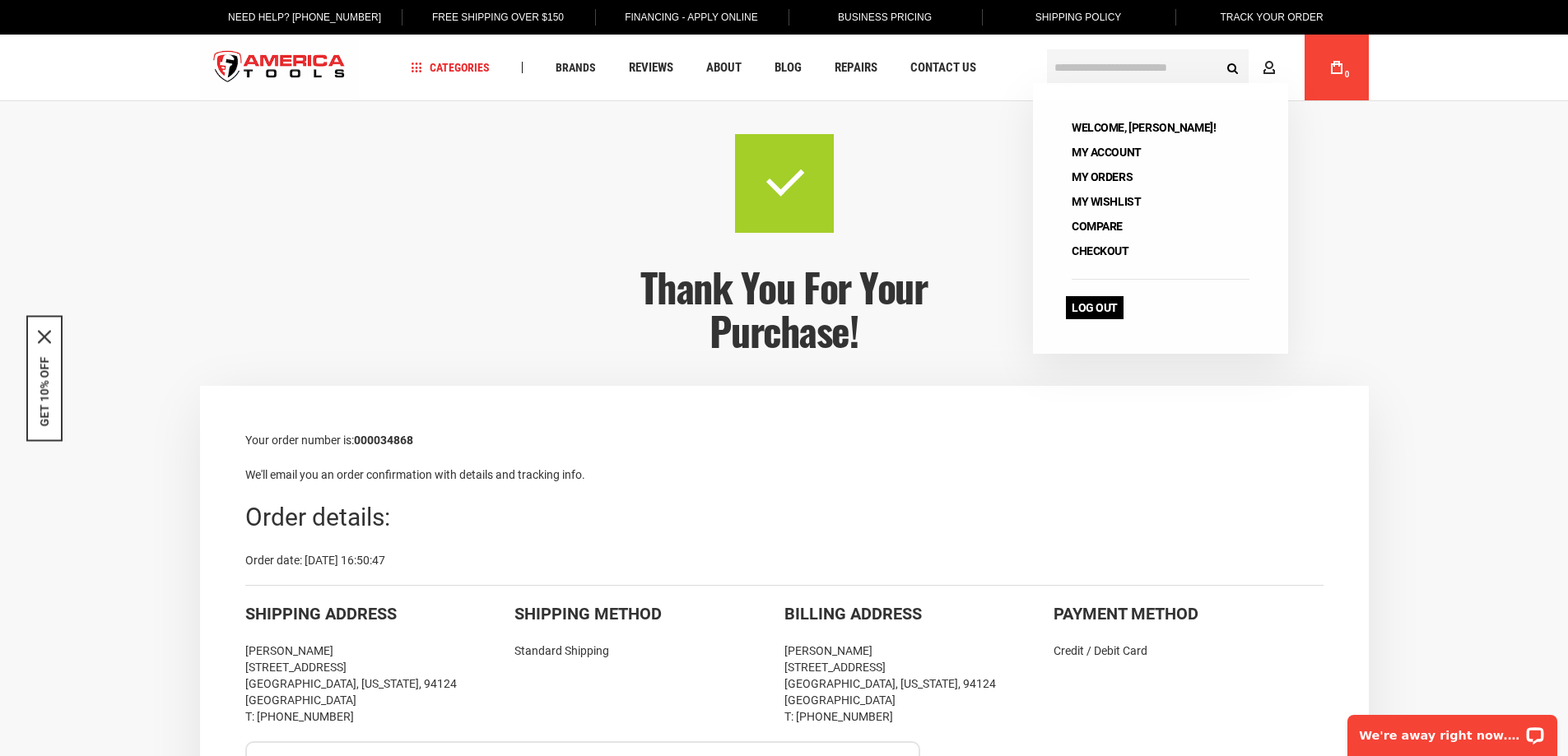
click at [1085, 307] on link "Log Out" at bounding box center [1095, 307] width 58 height 23
